Goal: Transaction & Acquisition: Purchase product/service

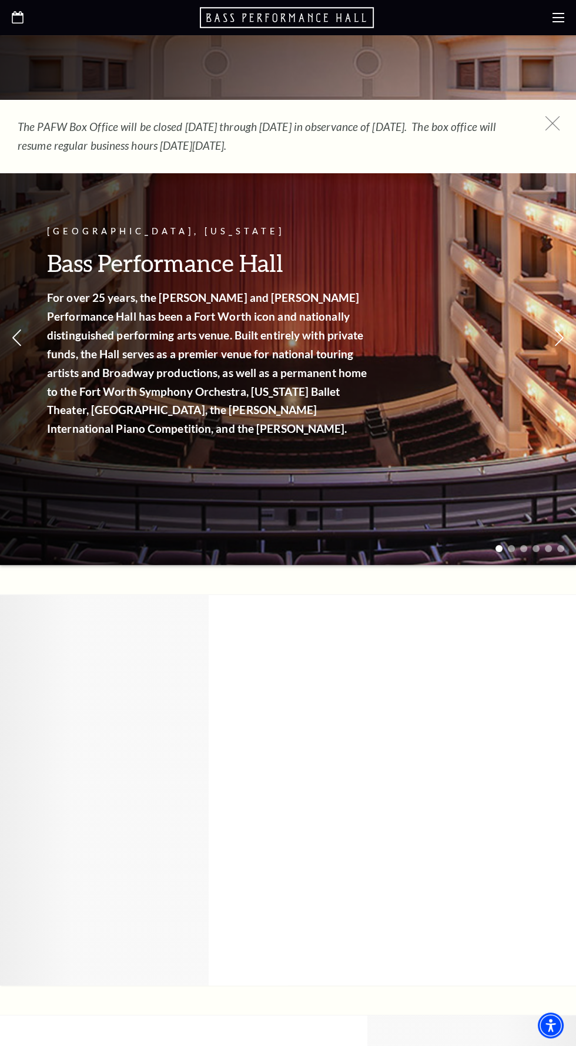
click at [552, 123] on use at bounding box center [552, 123] width 15 height 15
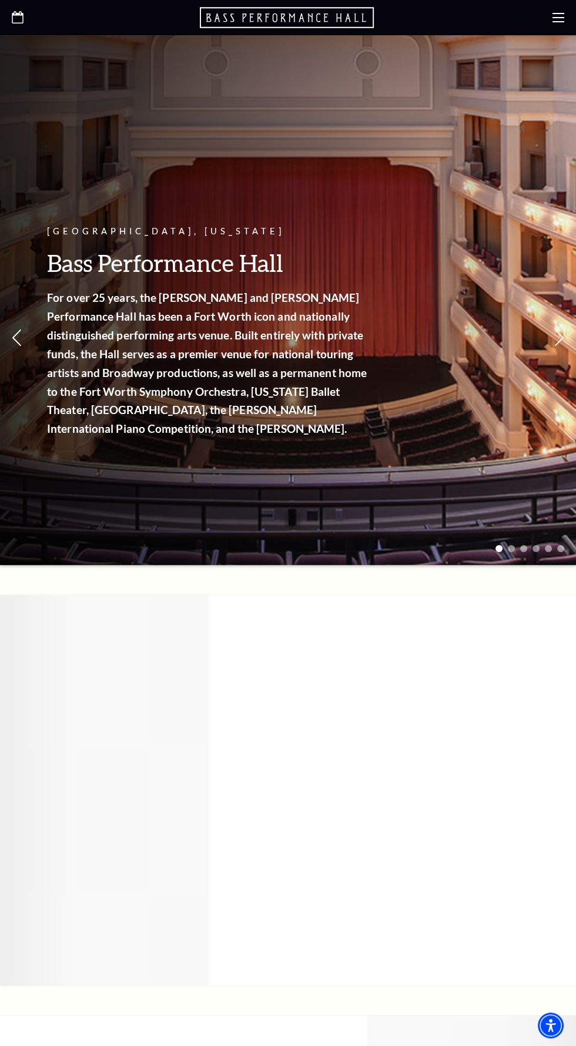
click at [18, 16] on icon "Open this option" at bounding box center [18, 17] width 12 height 12
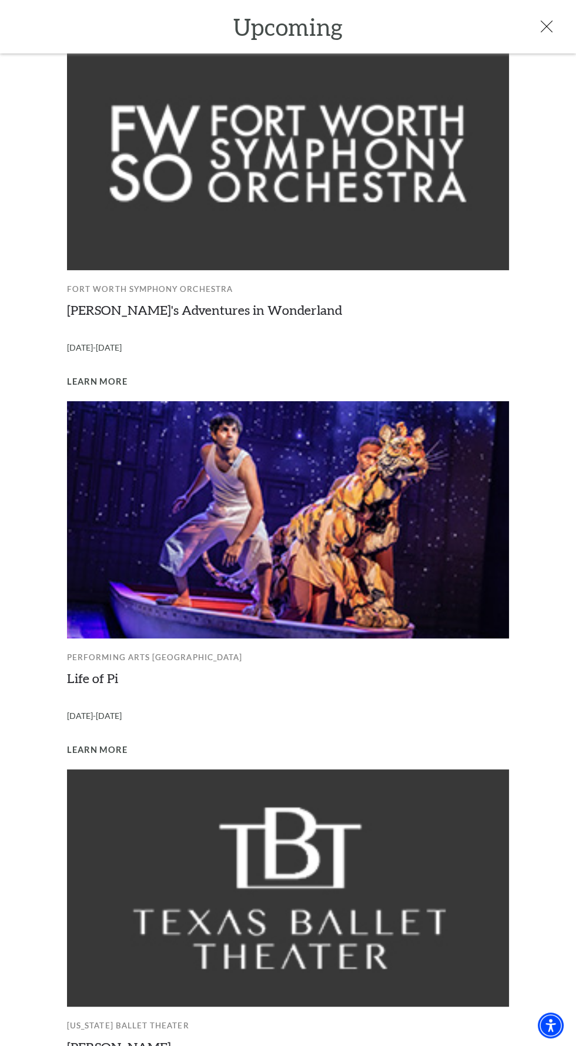
scroll to position [367, 0]
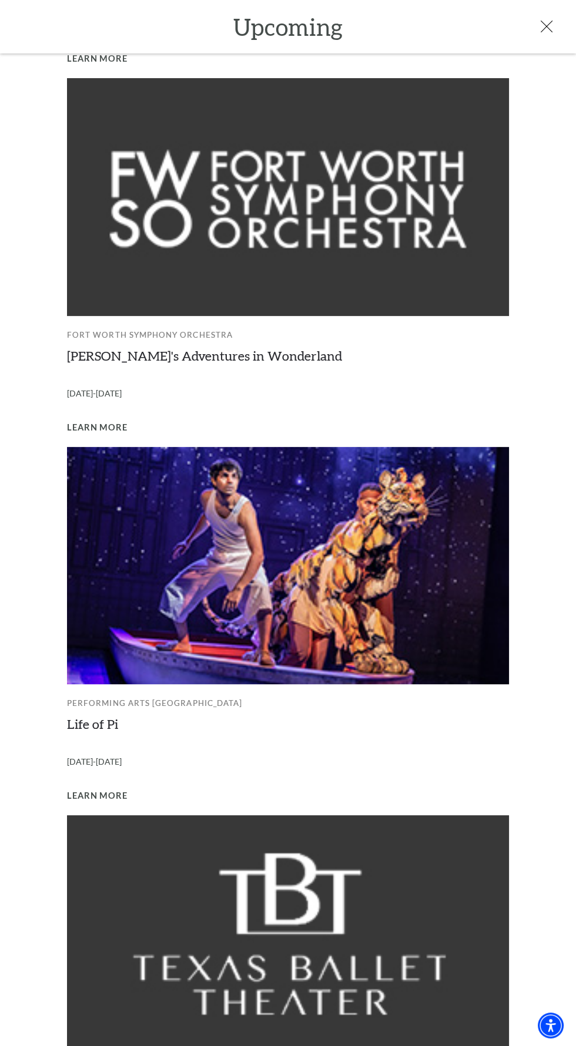
click at [357, 590] on img at bounding box center [288, 565] width 442 height 237
click at [253, 641] on img at bounding box center [288, 565] width 442 height 237
click at [126, 800] on span "Learn More" at bounding box center [97, 796] width 61 height 15
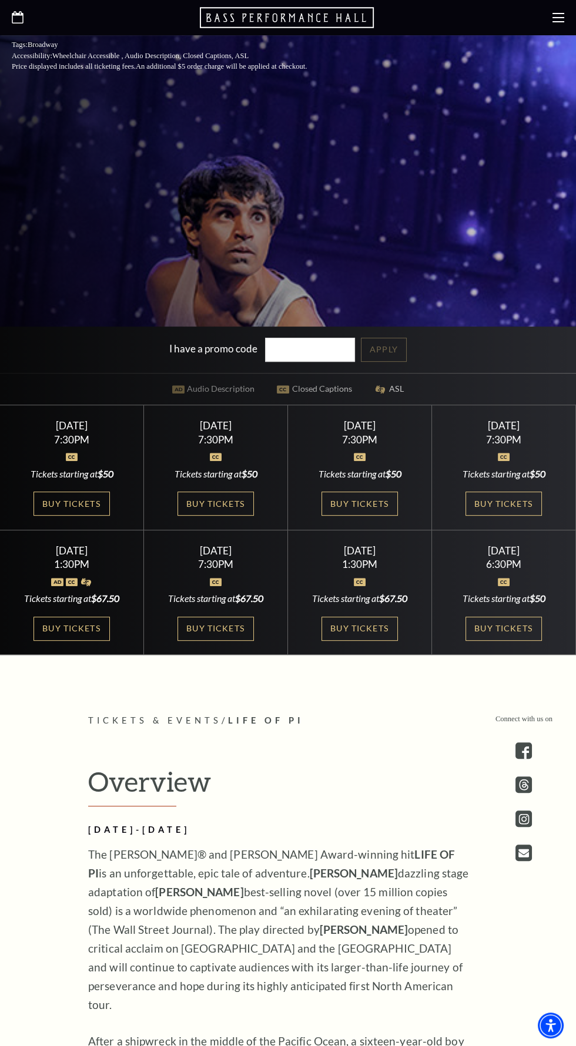
scroll to position [546, 0]
click at [63, 515] on link "Buy Tickets" at bounding box center [71, 503] width 76 height 24
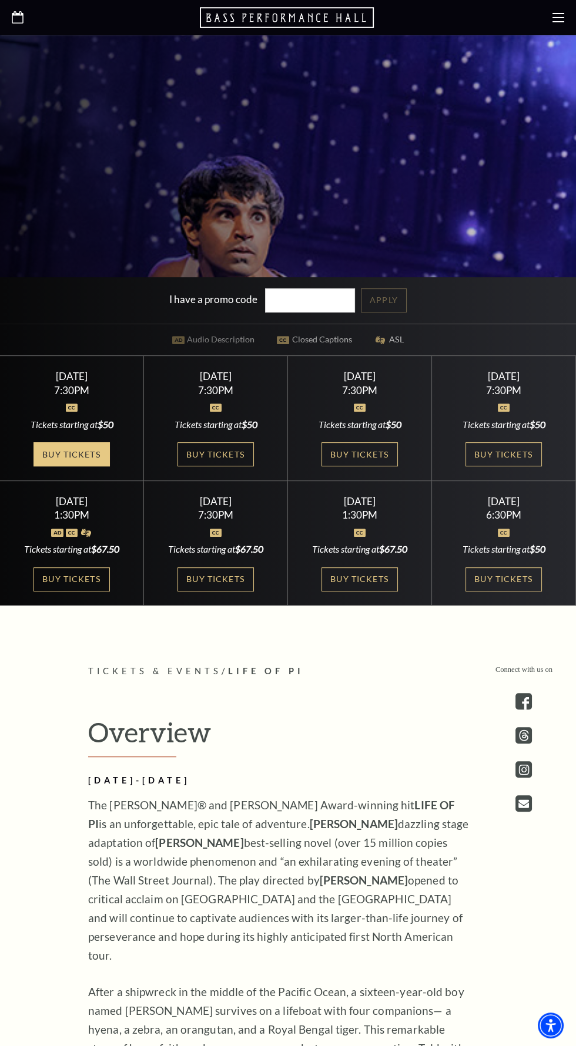
scroll to position [630, 0]
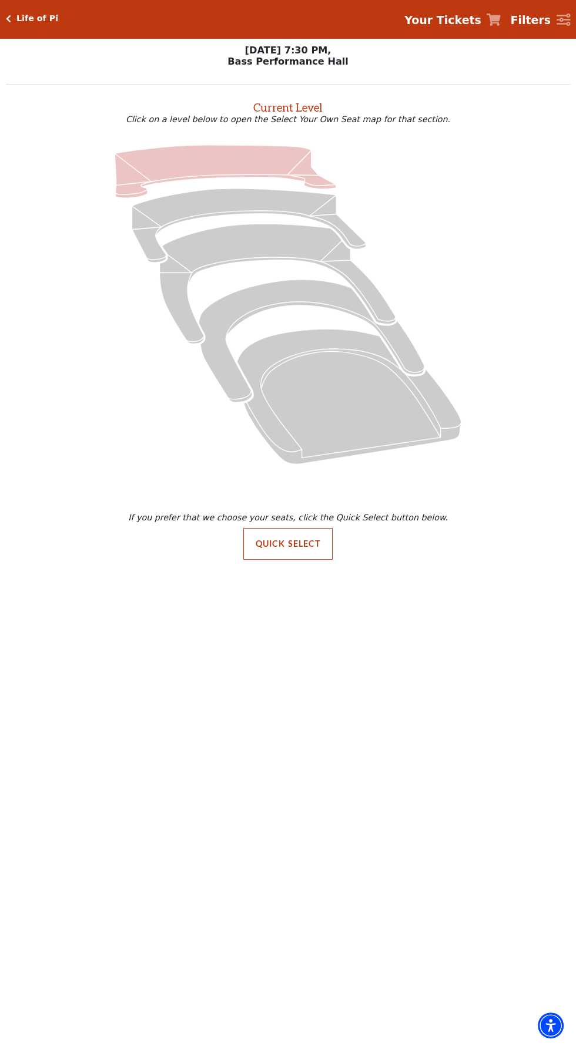
click at [248, 159] on icon "Upper Gallery - Seats Available: 0" at bounding box center [225, 171] width 221 height 53
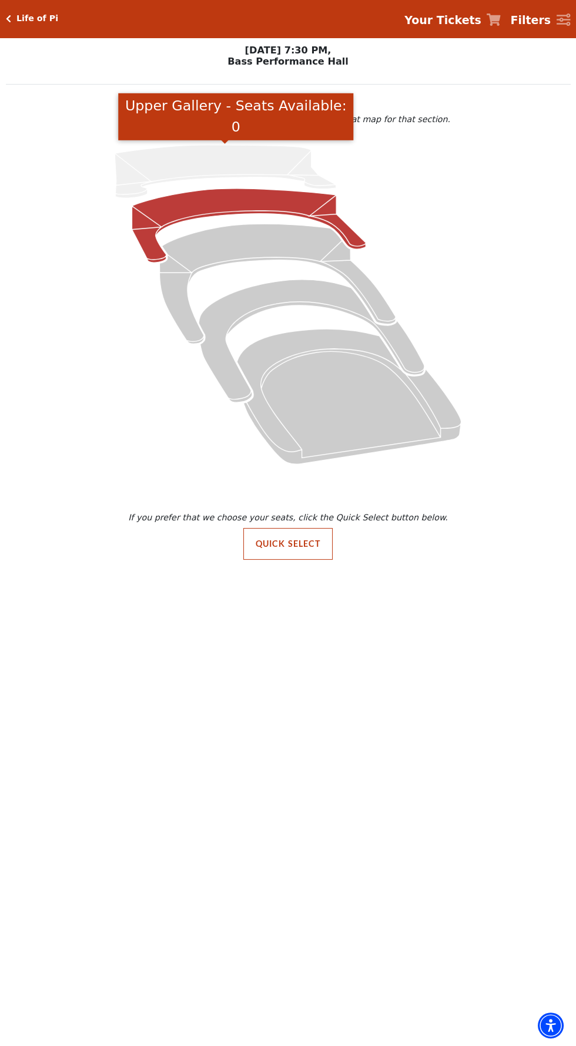
click at [253, 200] on icon "Lower Gallery - Seats Available: 98" at bounding box center [249, 226] width 234 height 74
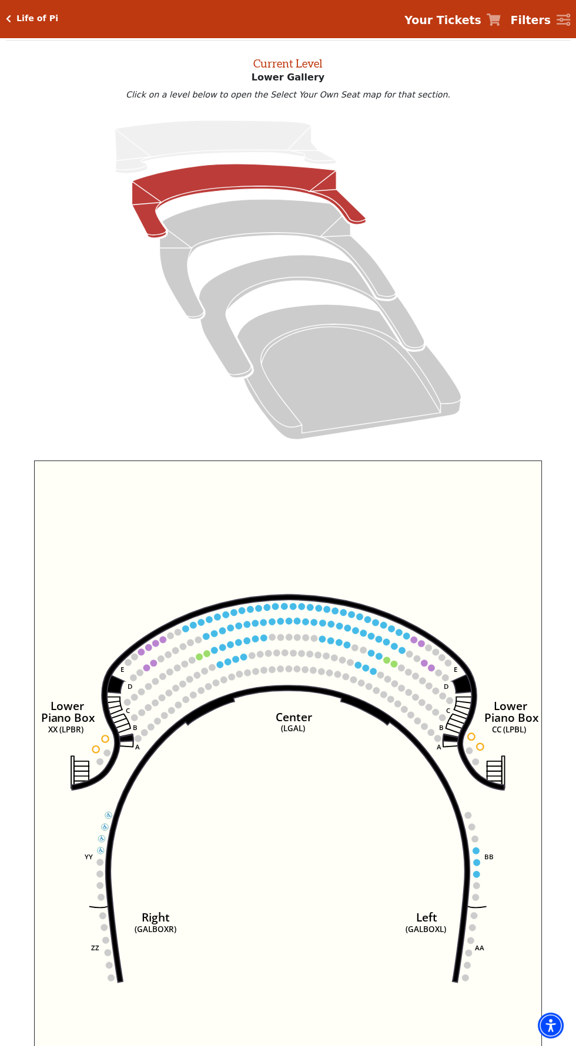
scroll to position [45, 0]
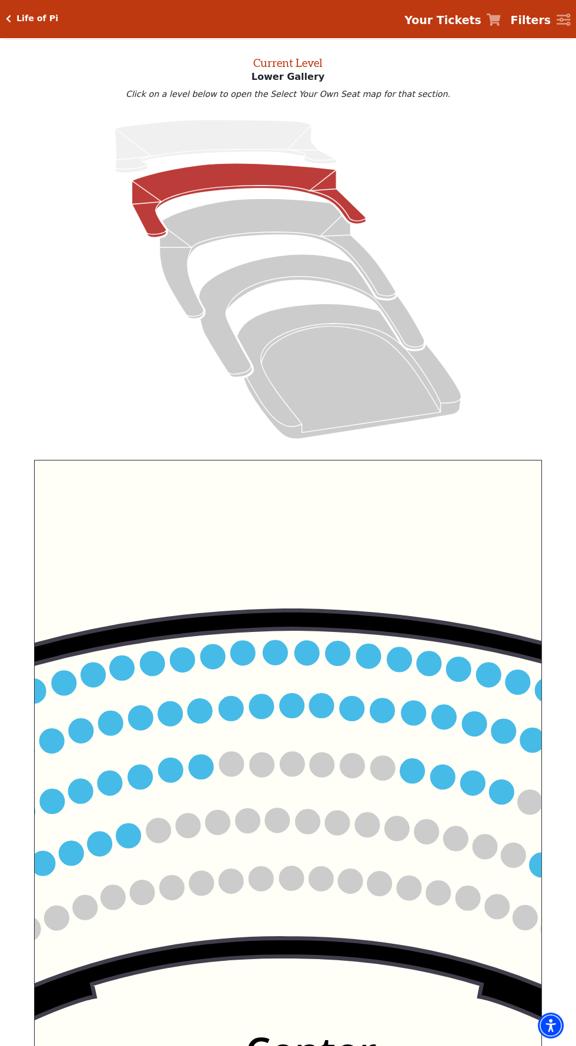
click at [304, 658] on circle at bounding box center [306, 653] width 24 height 24
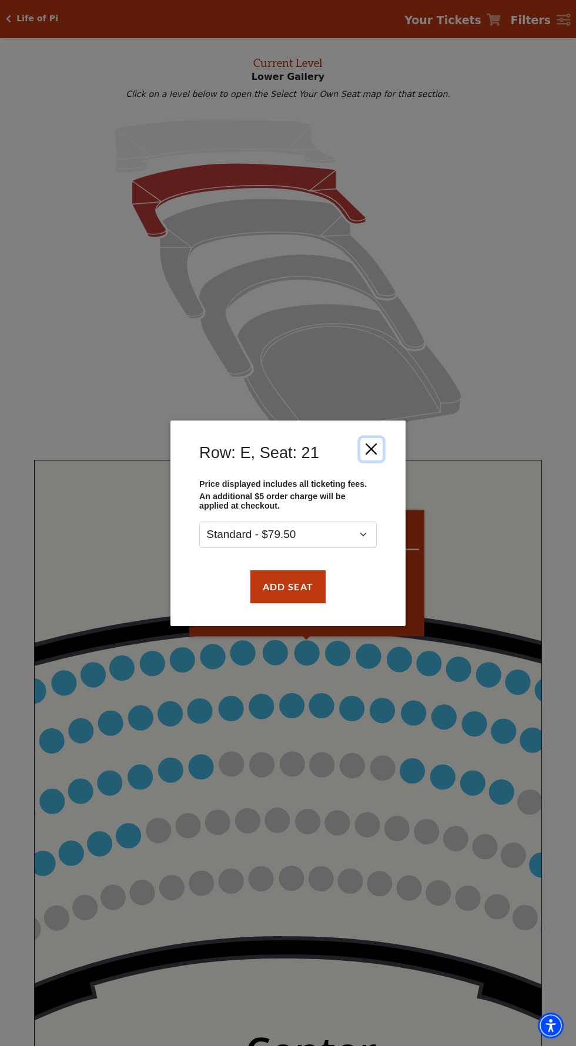
click at [376, 451] on button "Close" at bounding box center [371, 449] width 22 height 22
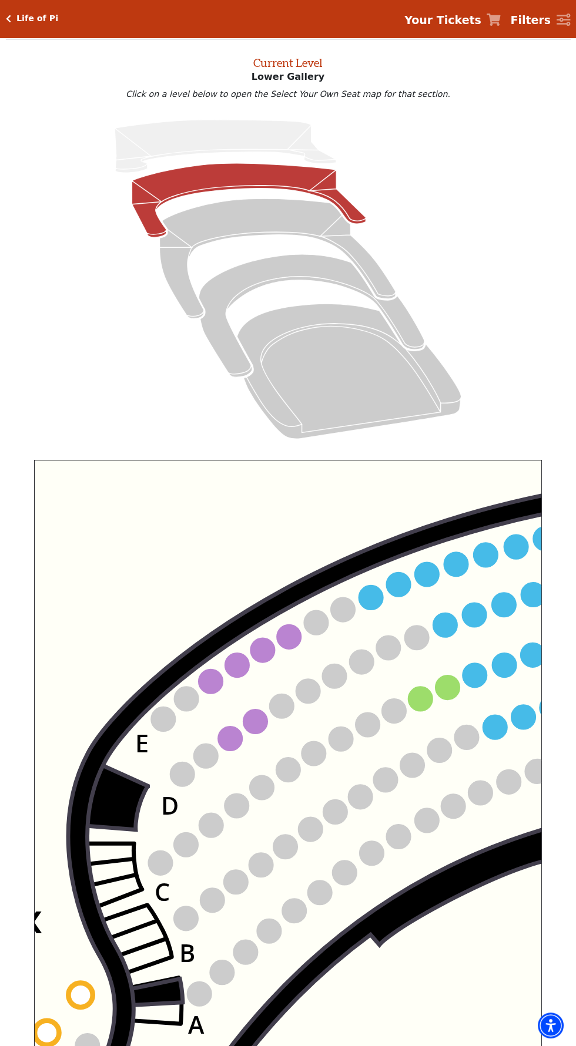
click at [432, 691] on icon "Right (GALBOXR) E D C B A E D C B A YY ZZ Left (GALBOXL) BB AA Center Lower Pia…" at bounding box center [288, 758] width 508 height 597
click at [413, 707] on circle at bounding box center [420, 699] width 24 height 24
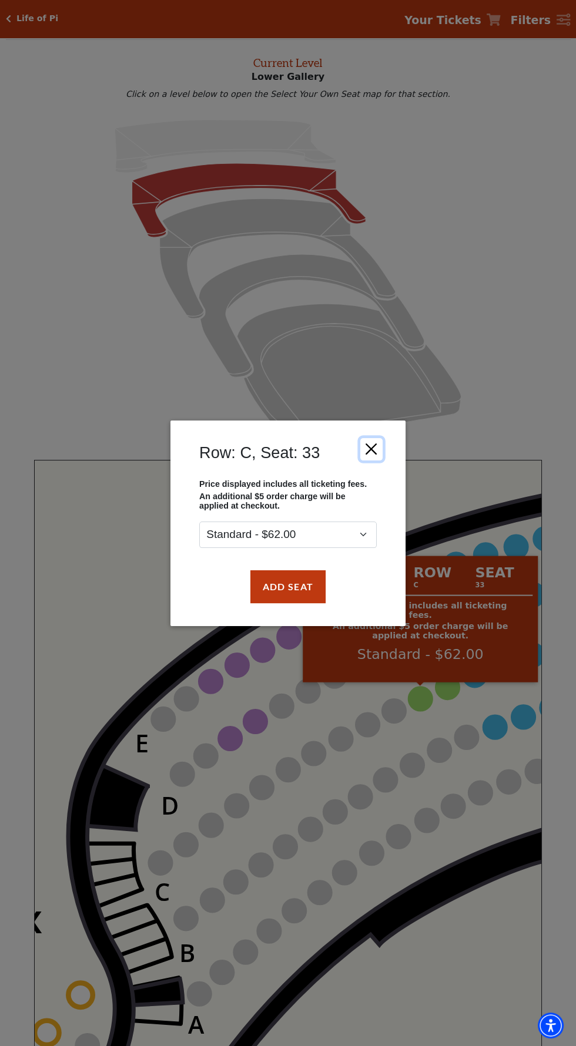
click at [362, 448] on button "Close" at bounding box center [371, 449] width 22 height 22
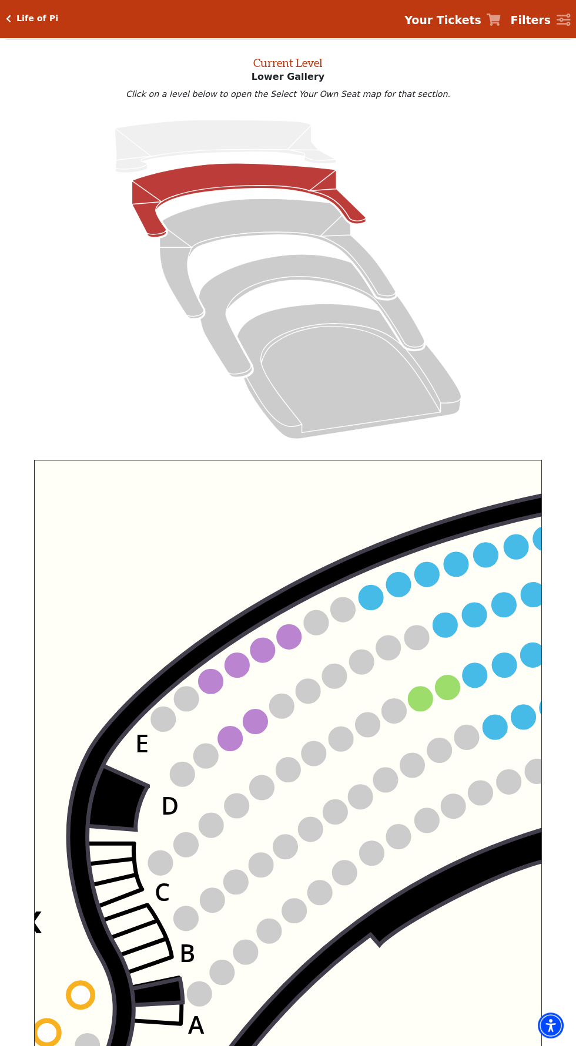
click at [258, 721] on circle at bounding box center [255, 722] width 24 height 24
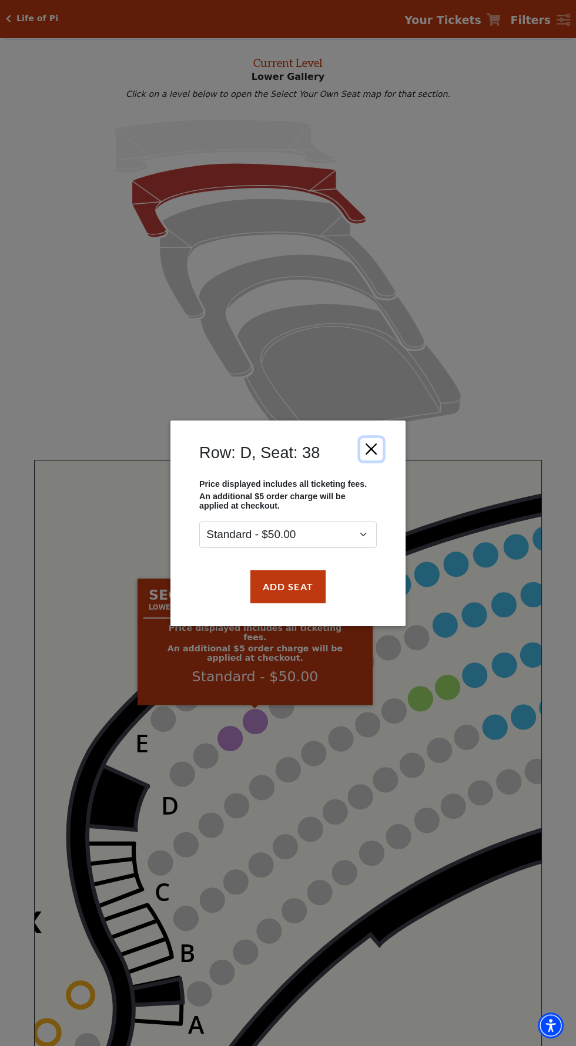
click at [376, 448] on button "Close" at bounding box center [371, 449] width 22 height 22
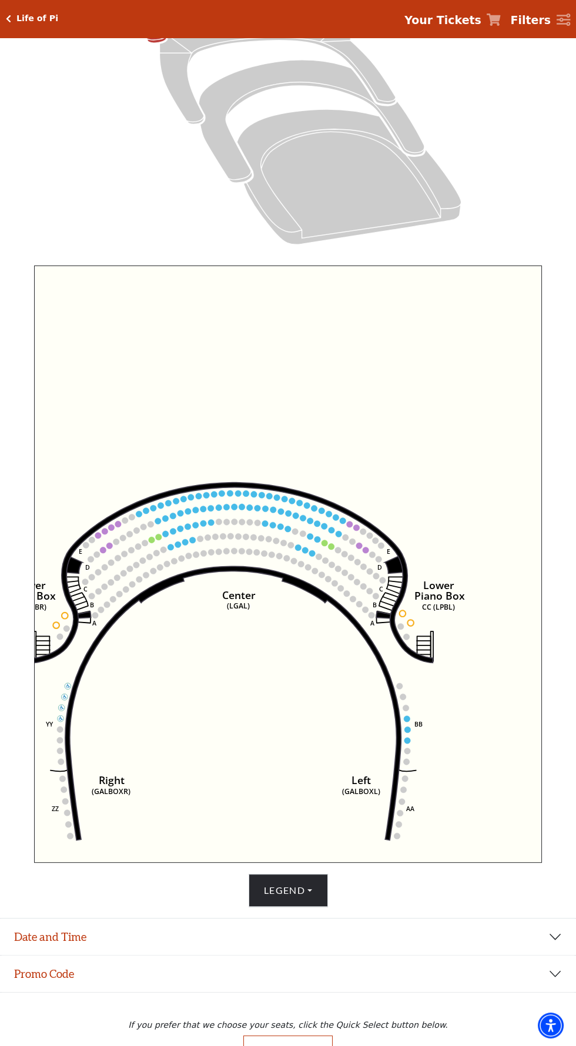
scroll to position [245, 0]
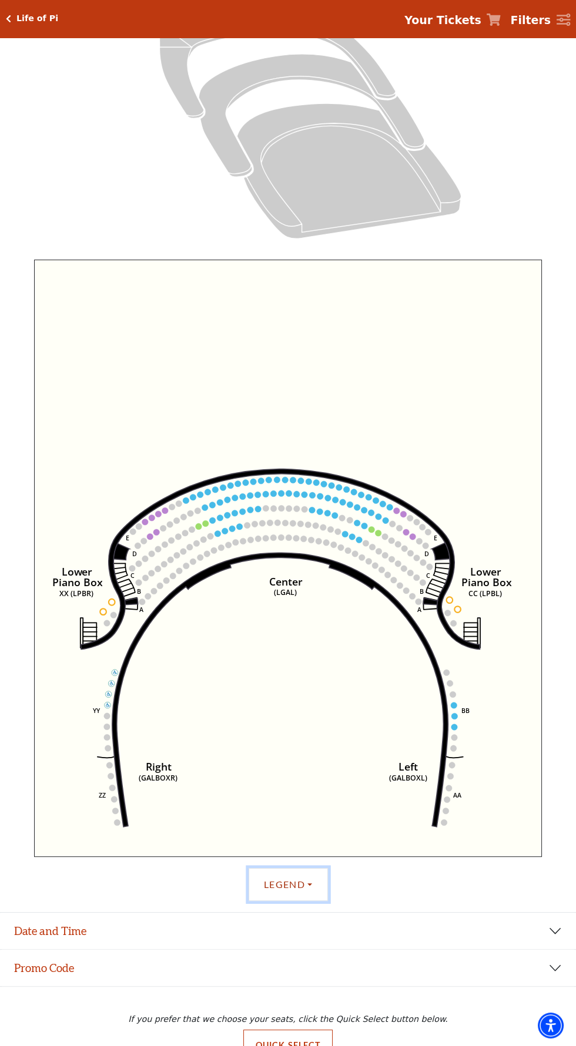
click at [292, 901] on button "Legend" at bounding box center [287, 884] width 79 height 33
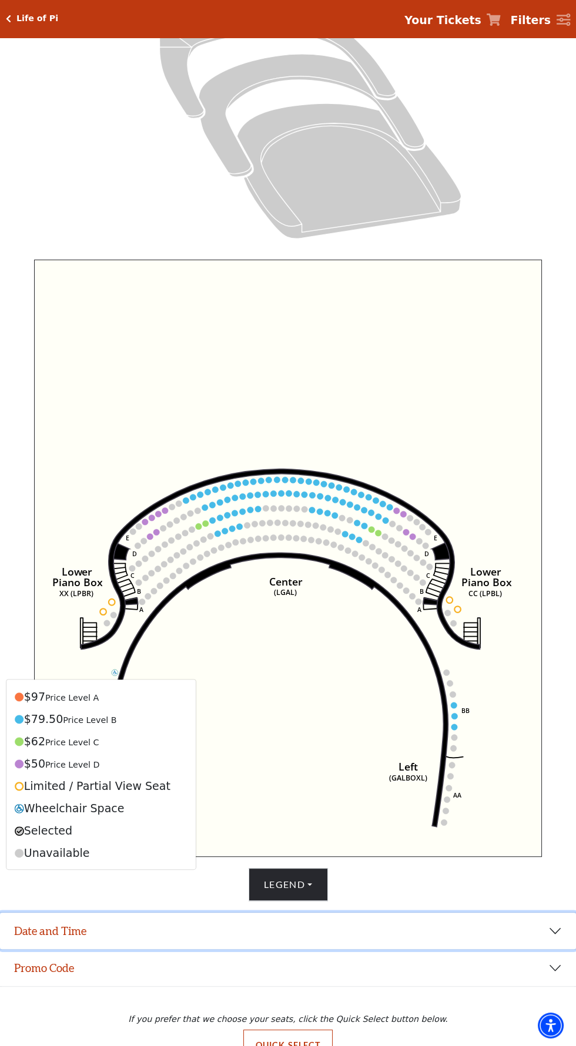
click at [392, 949] on button "Date and Time" at bounding box center [288, 931] width 576 height 36
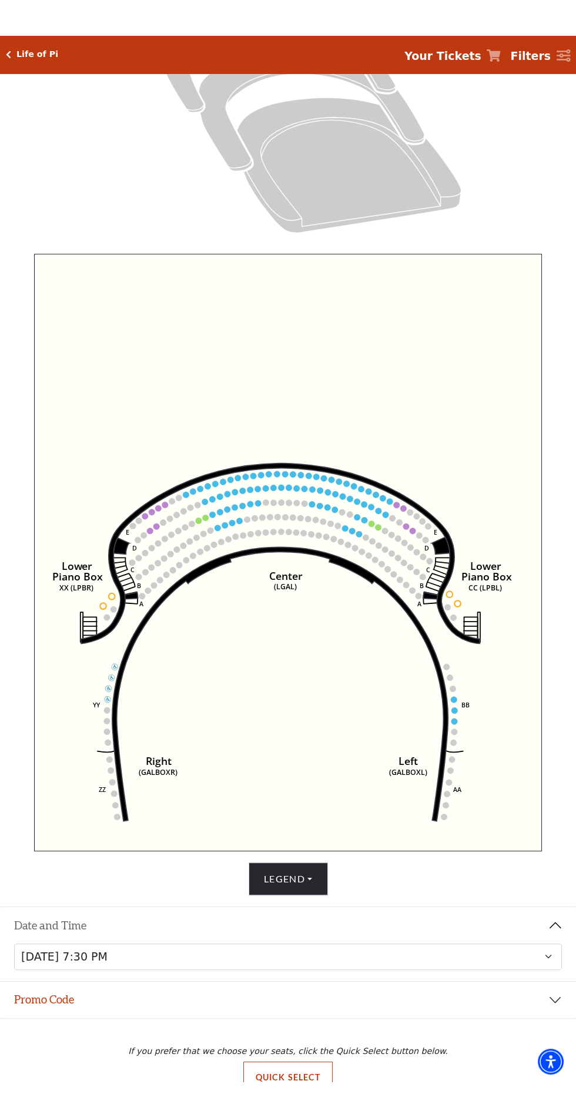
scroll to position [329, 0]
